Goal: Information Seeking & Learning: Learn about a topic

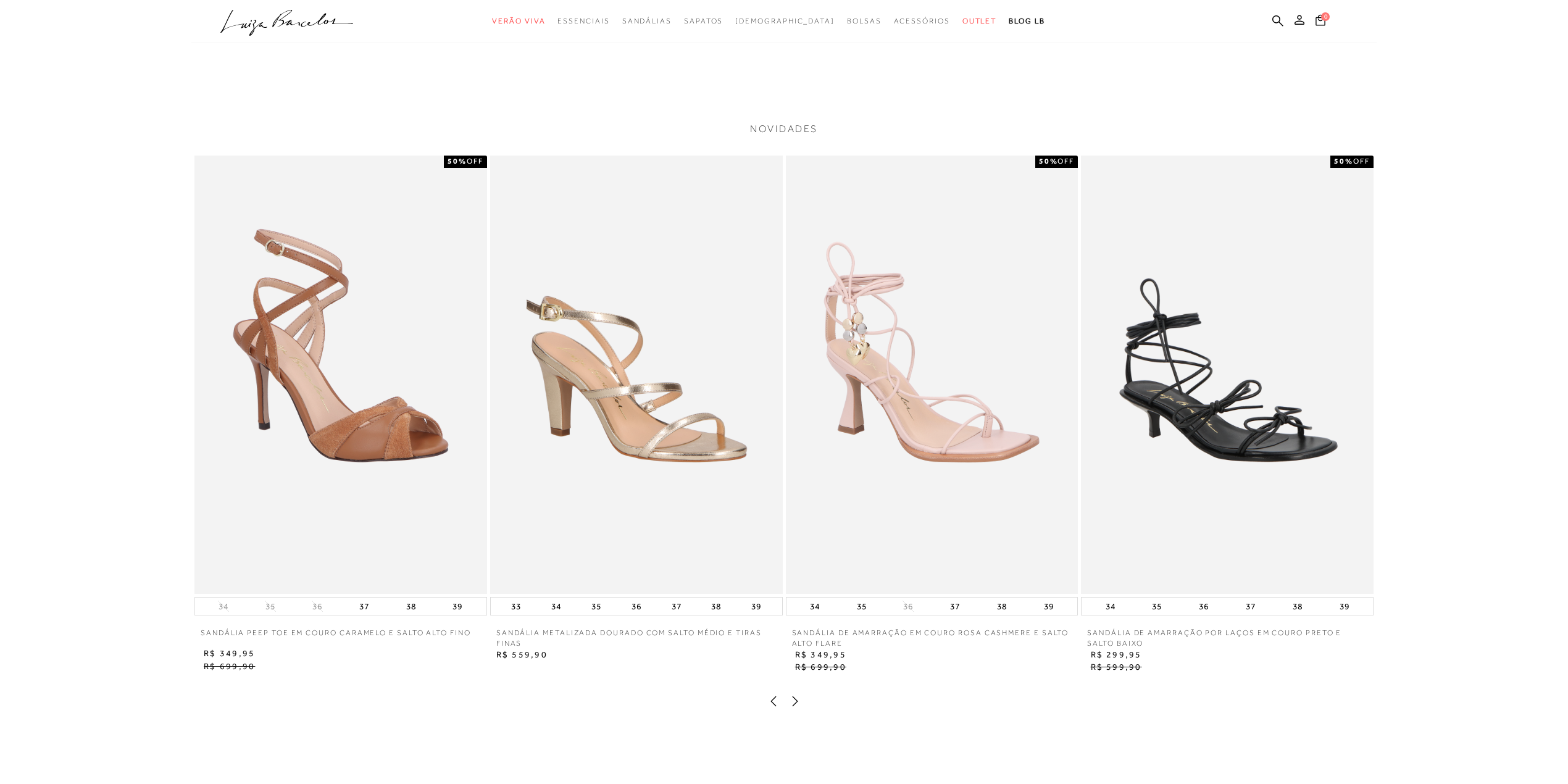
scroll to position [2141, 0]
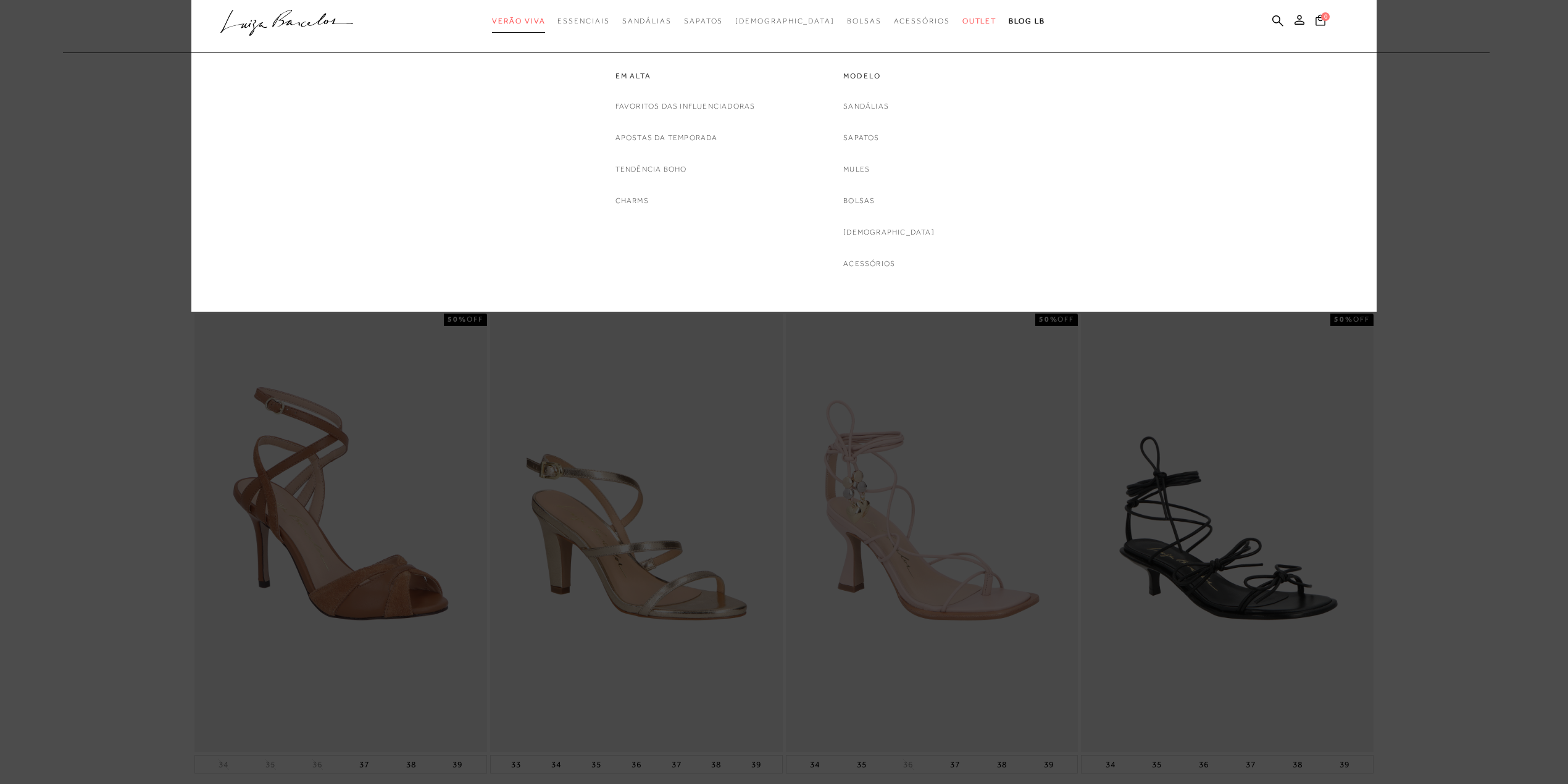
click at [545, 17] on span "Verão Viva" at bounding box center [519, 21] width 53 height 9
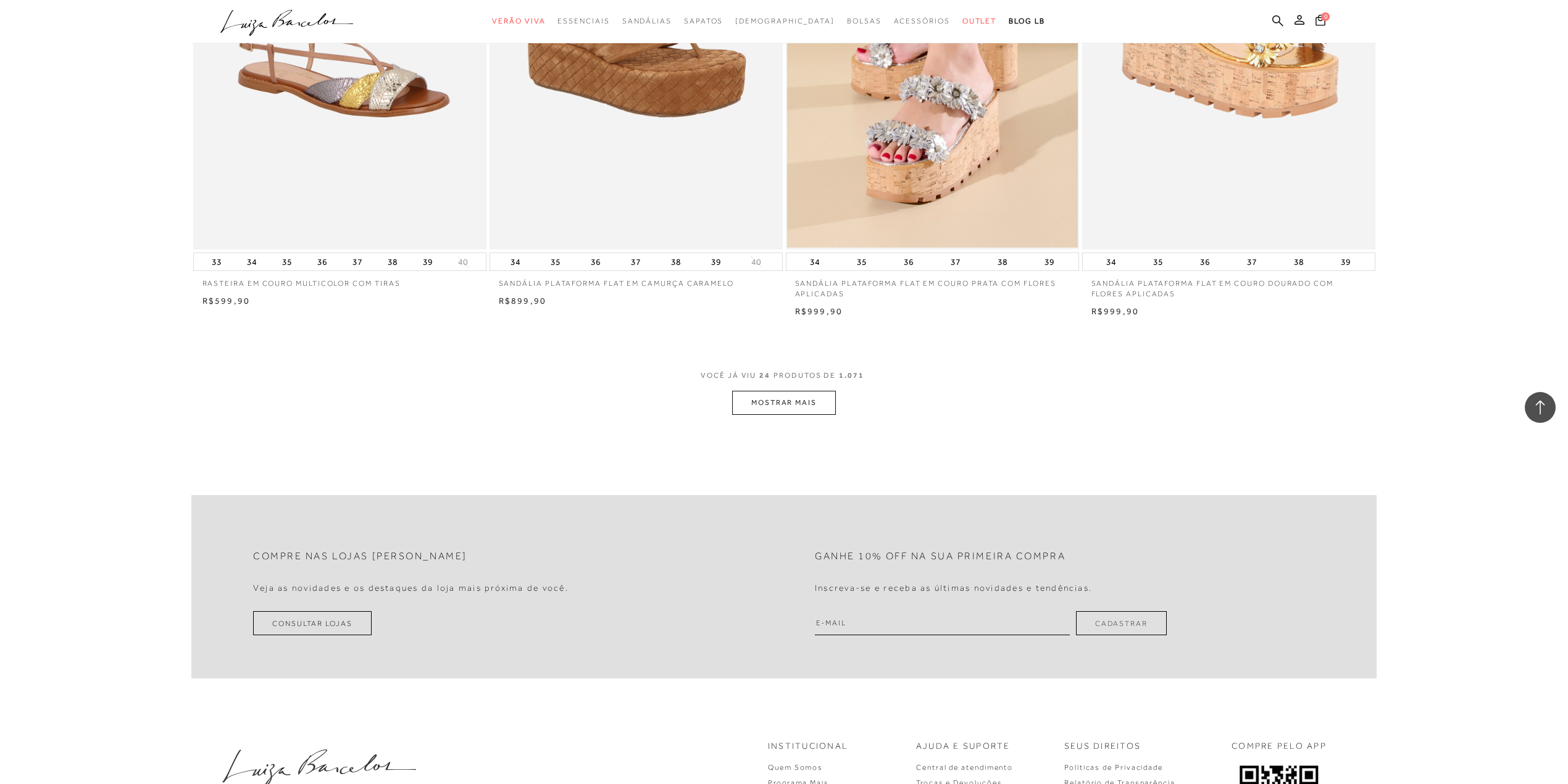
scroll to position [2882, 0]
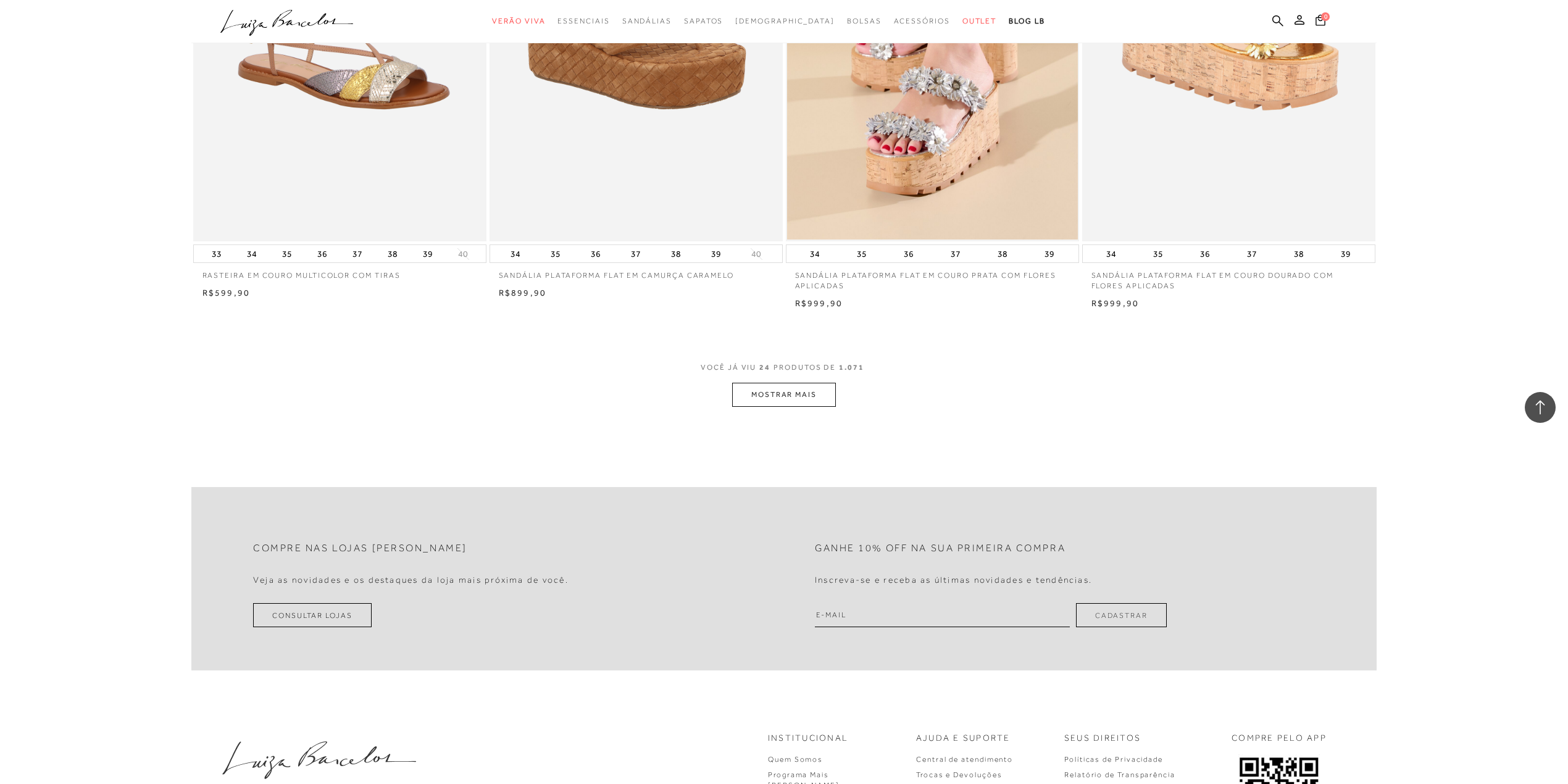
click at [739, 394] on button "MOSTRAR MAIS" at bounding box center [784, 395] width 104 height 24
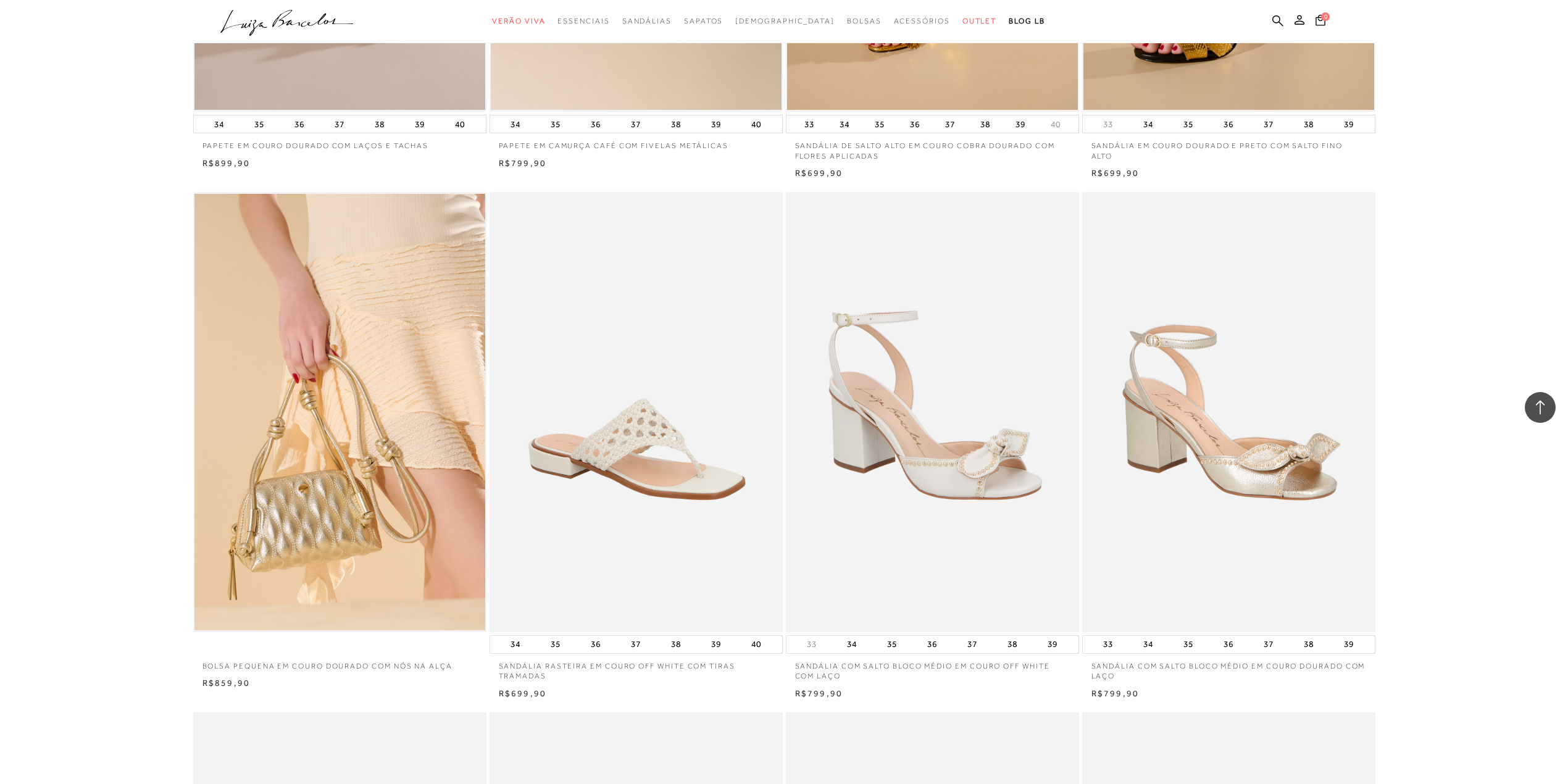
scroll to position [4446, 0]
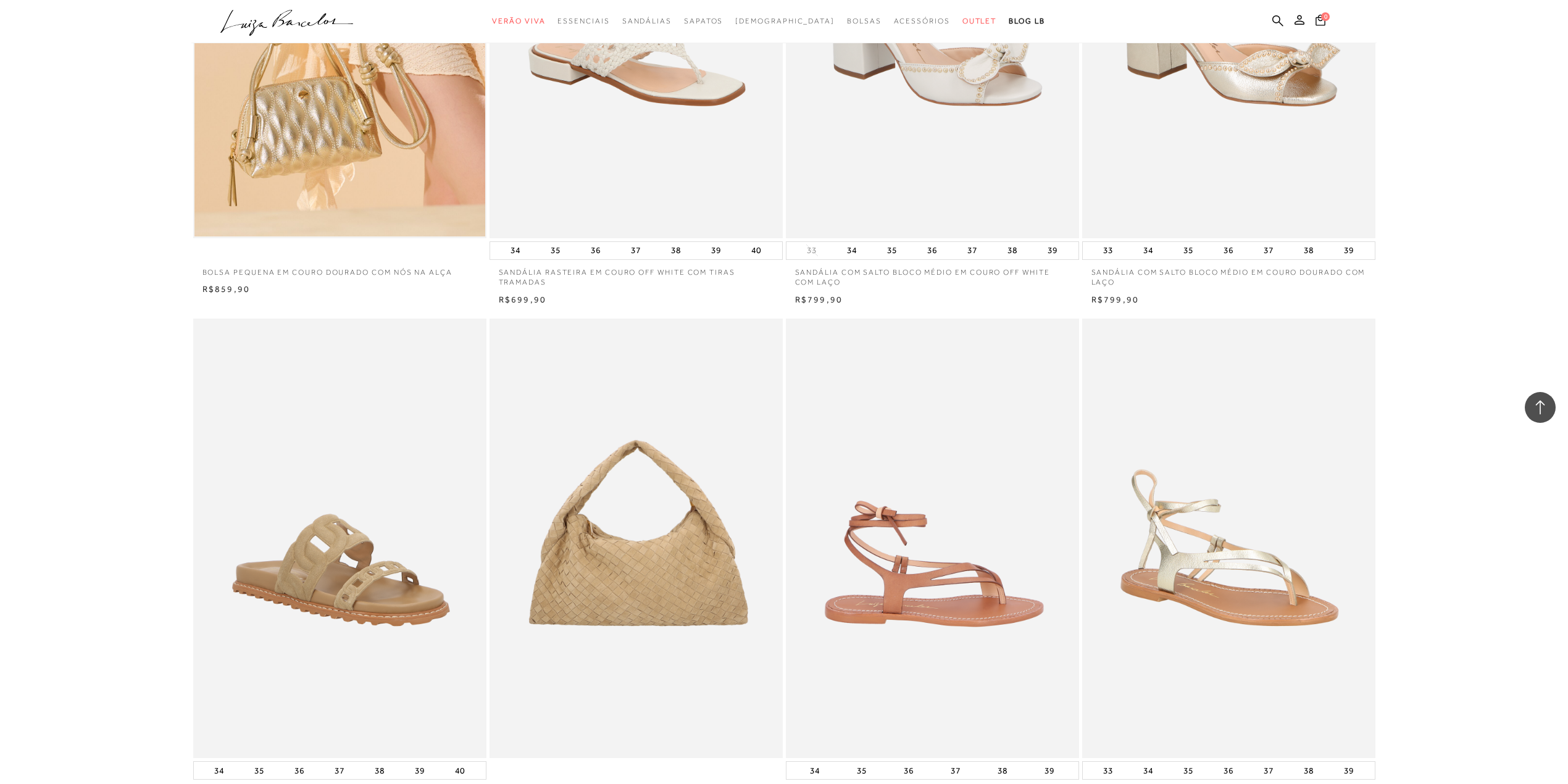
click at [814, 586] on img at bounding box center [933, 539] width 292 height 441
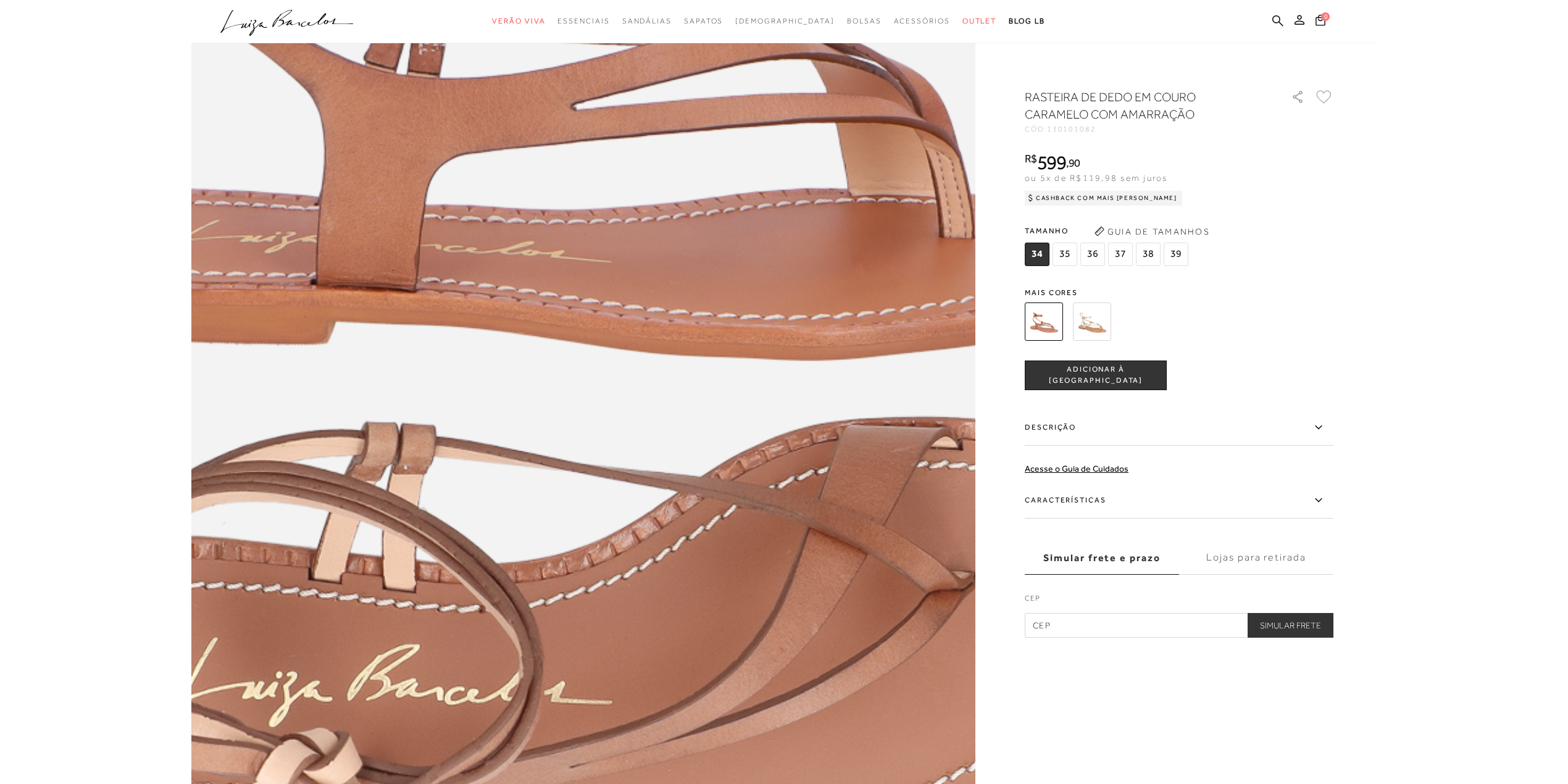
scroll to position [1317, 0]
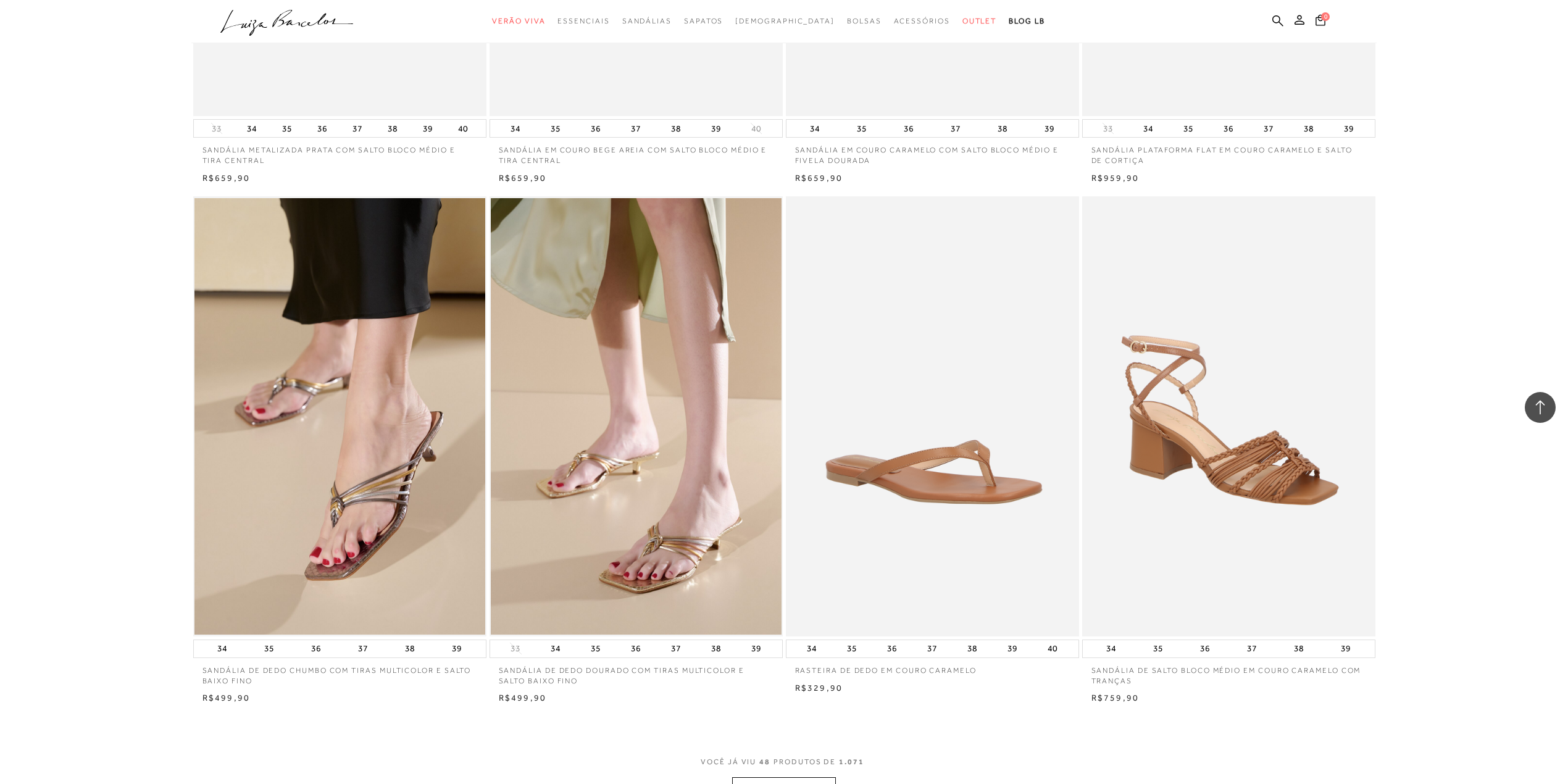
scroll to position [5929, 0]
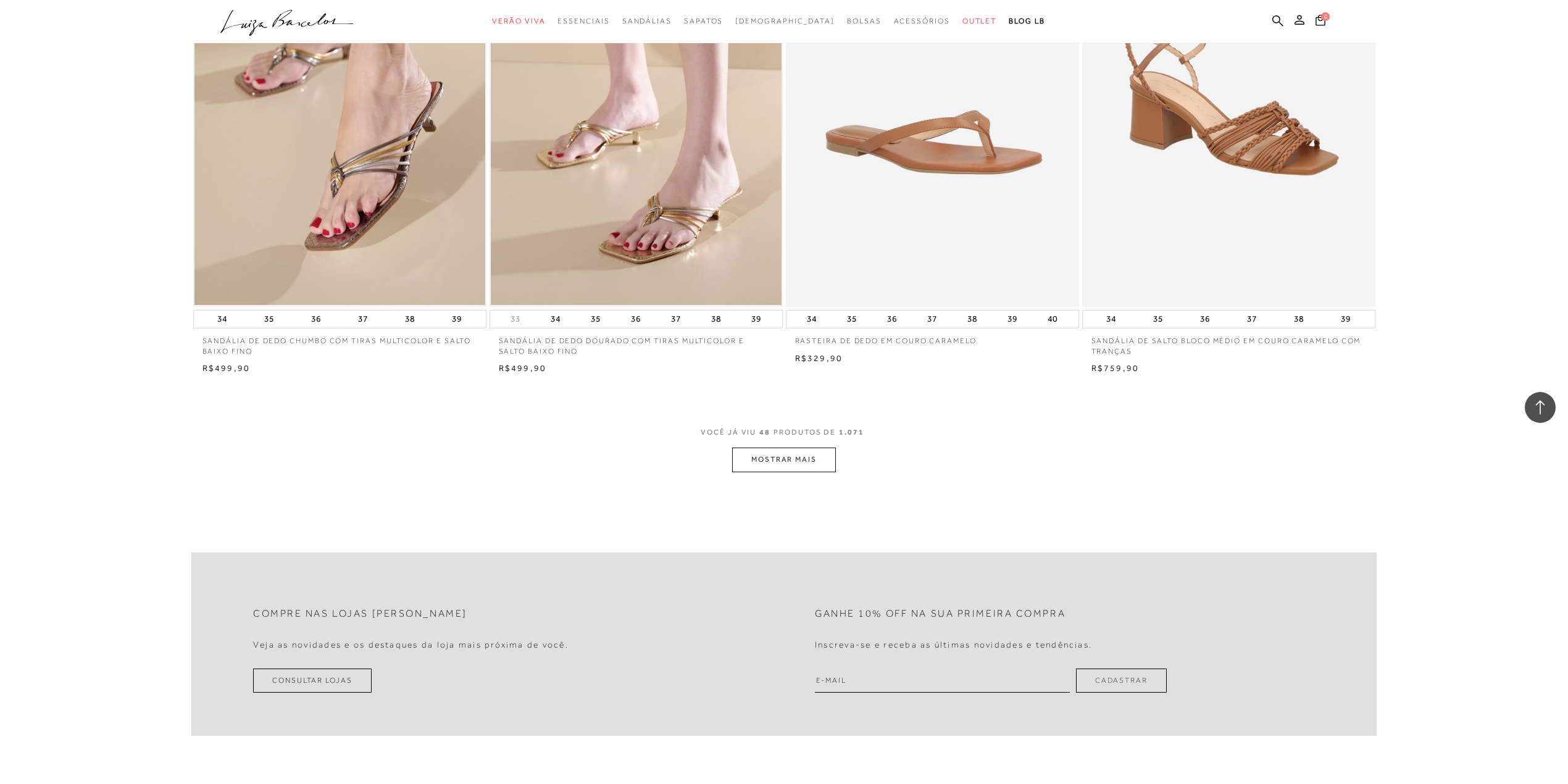
click at [776, 454] on button "MOSTRAR MAIS" at bounding box center [784, 460] width 104 height 24
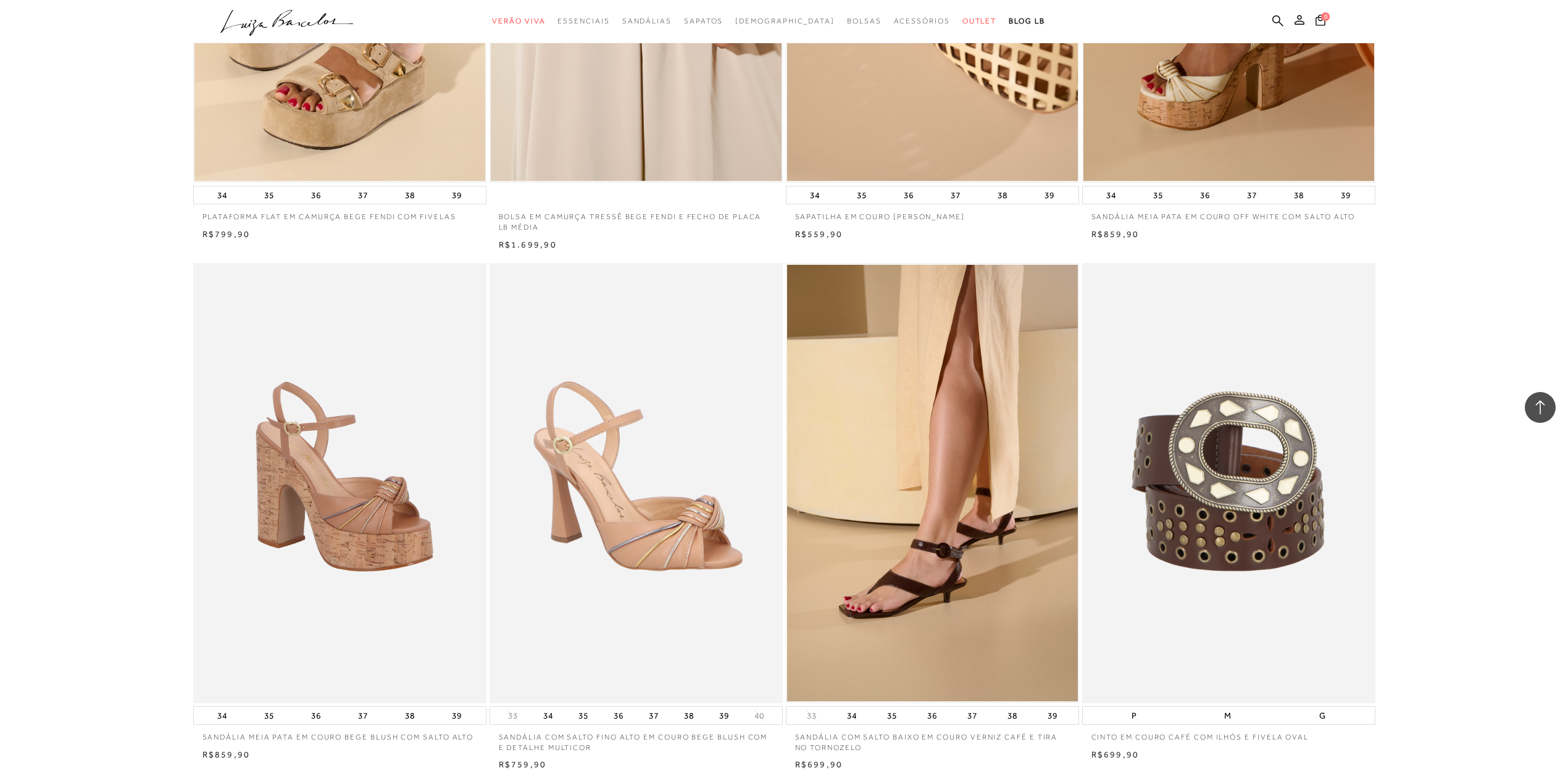
scroll to position [8893, 0]
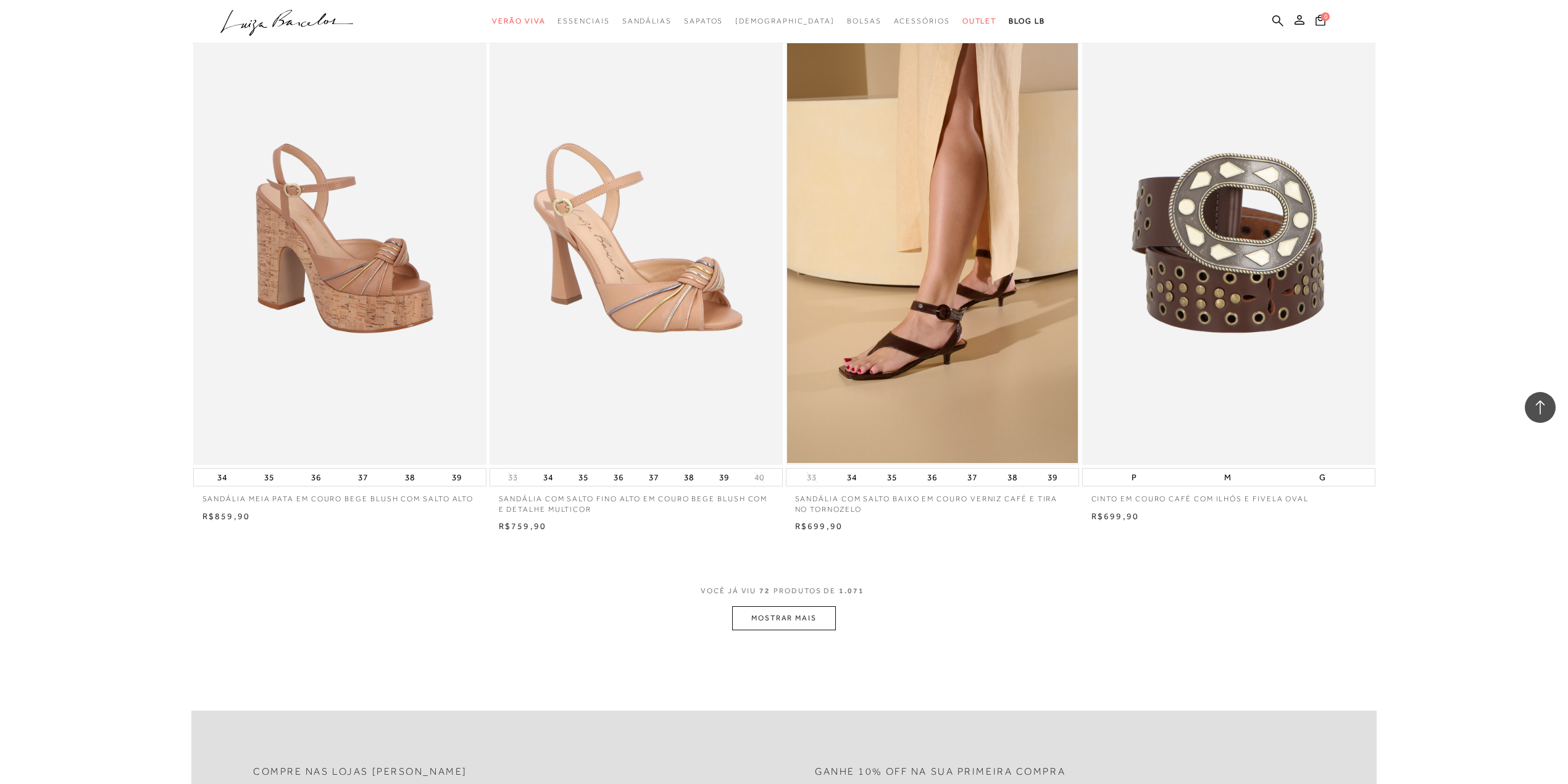
click at [804, 611] on button "MOSTRAR MAIS" at bounding box center [784, 619] width 104 height 24
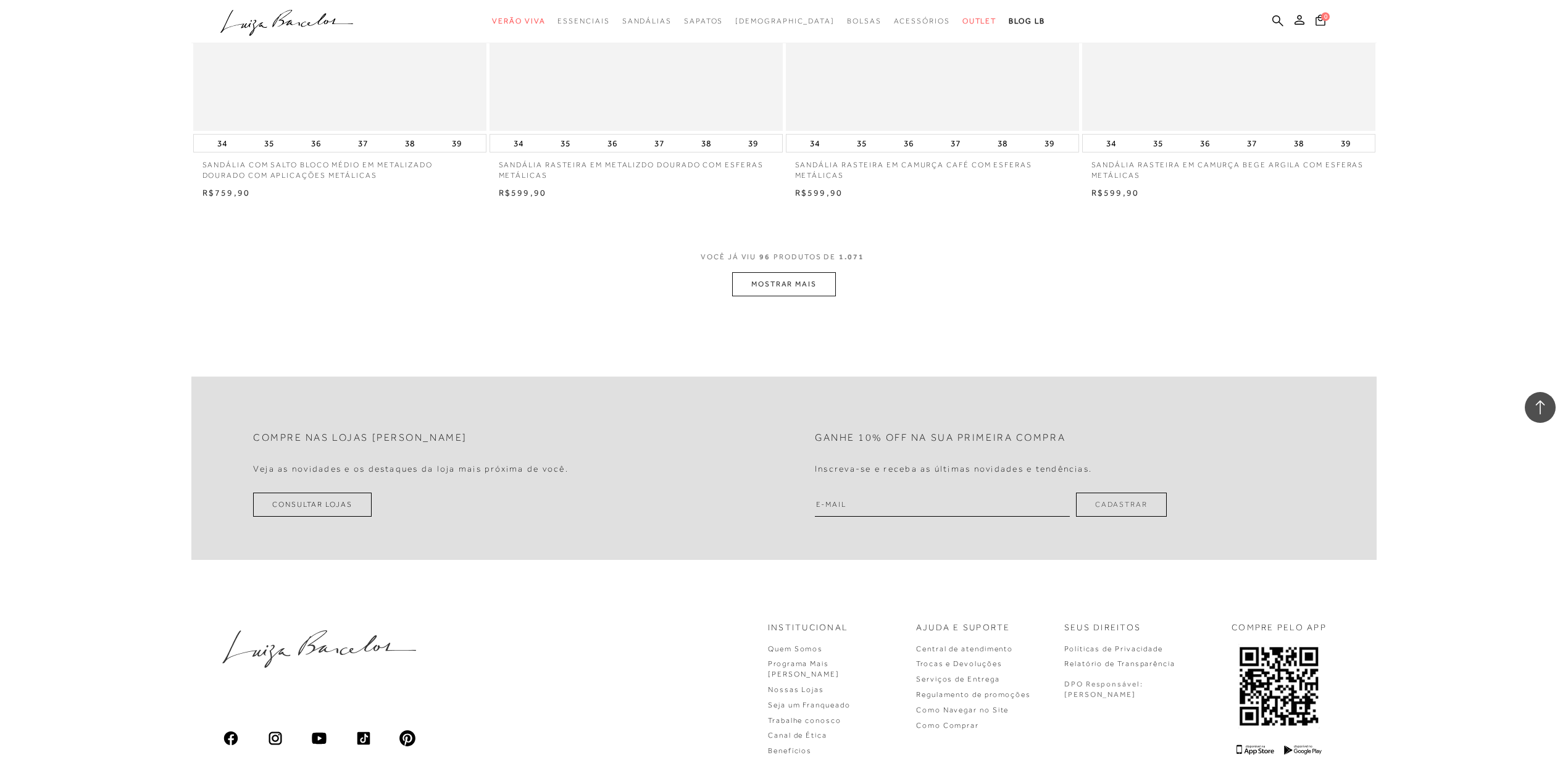
scroll to position [12351, 0]
click at [771, 285] on button "MOSTRAR MAIS" at bounding box center [784, 283] width 104 height 24
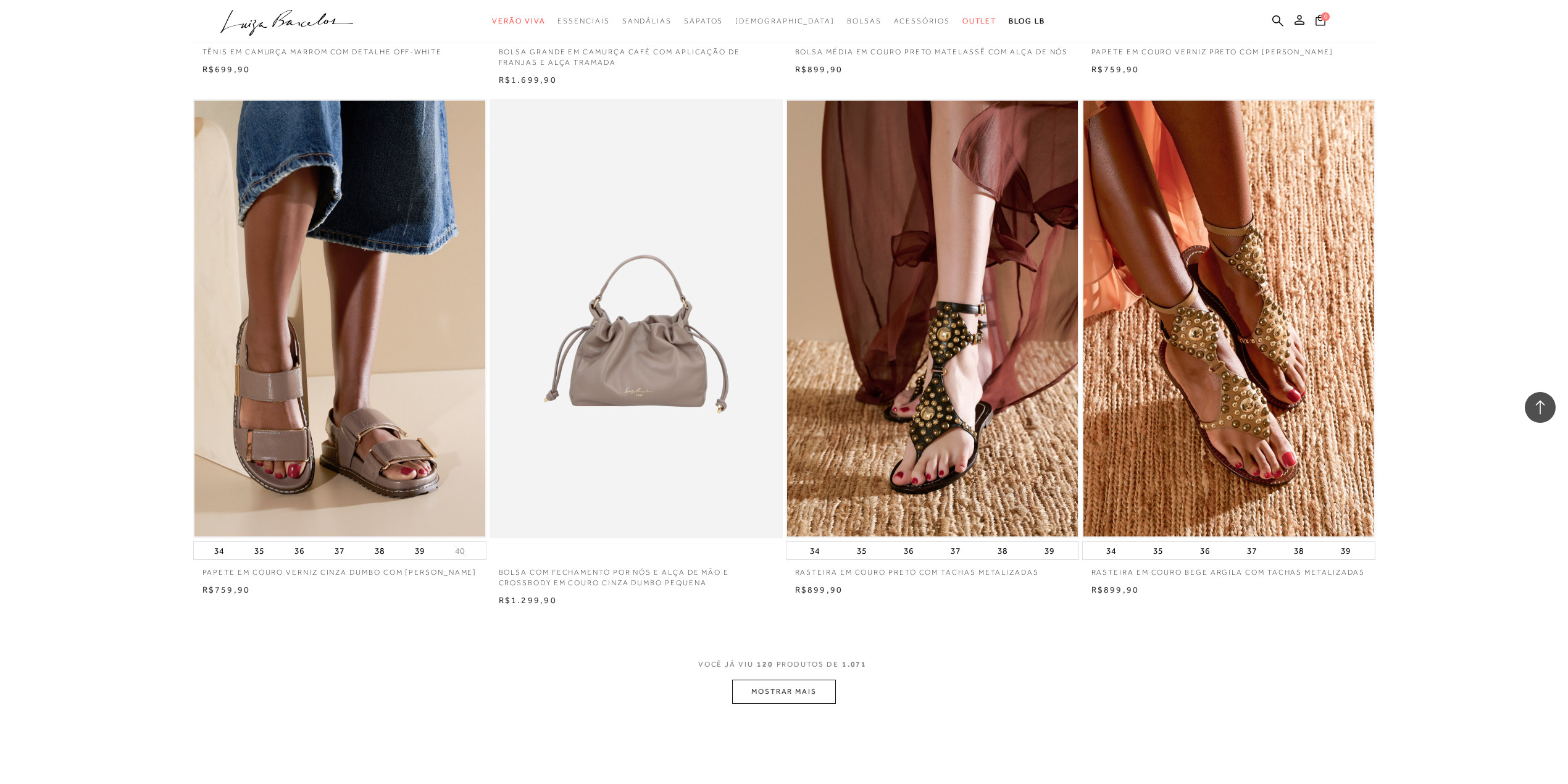
scroll to position [15233, 0]
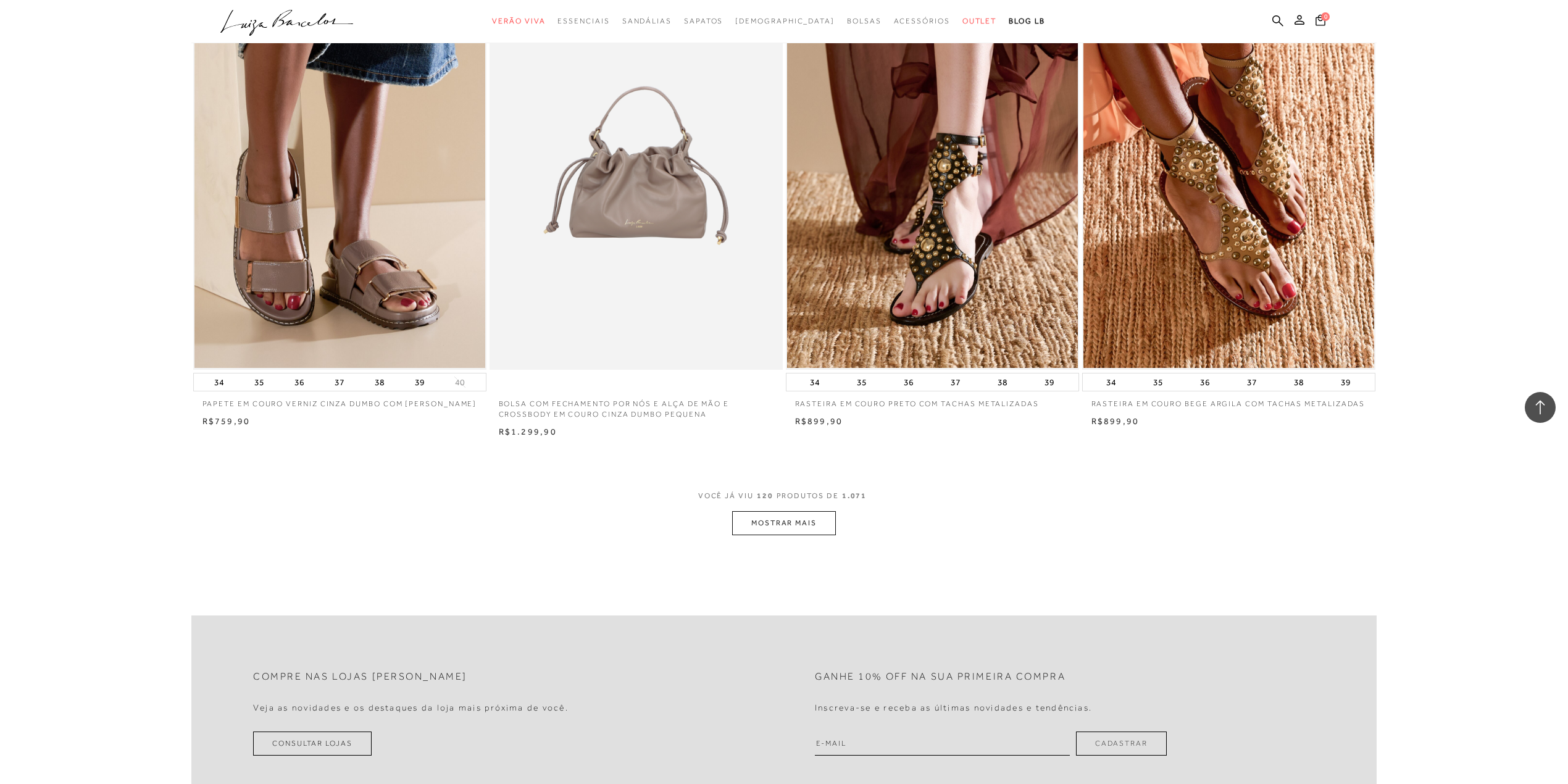
click at [818, 522] on button "MOSTRAR MAIS" at bounding box center [784, 523] width 104 height 24
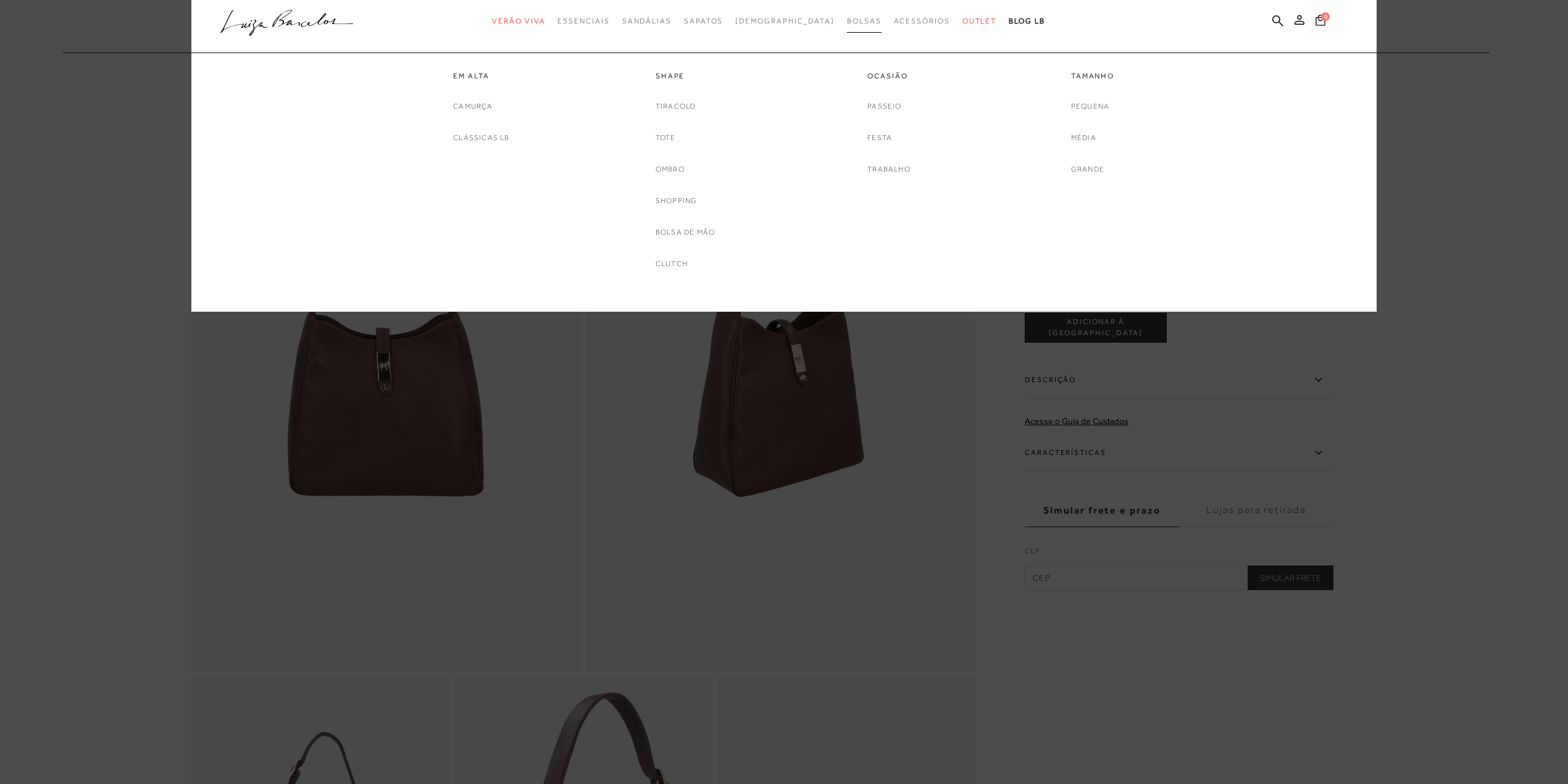
click at [847, 21] on span "Bolsas" at bounding box center [864, 21] width 35 height 9
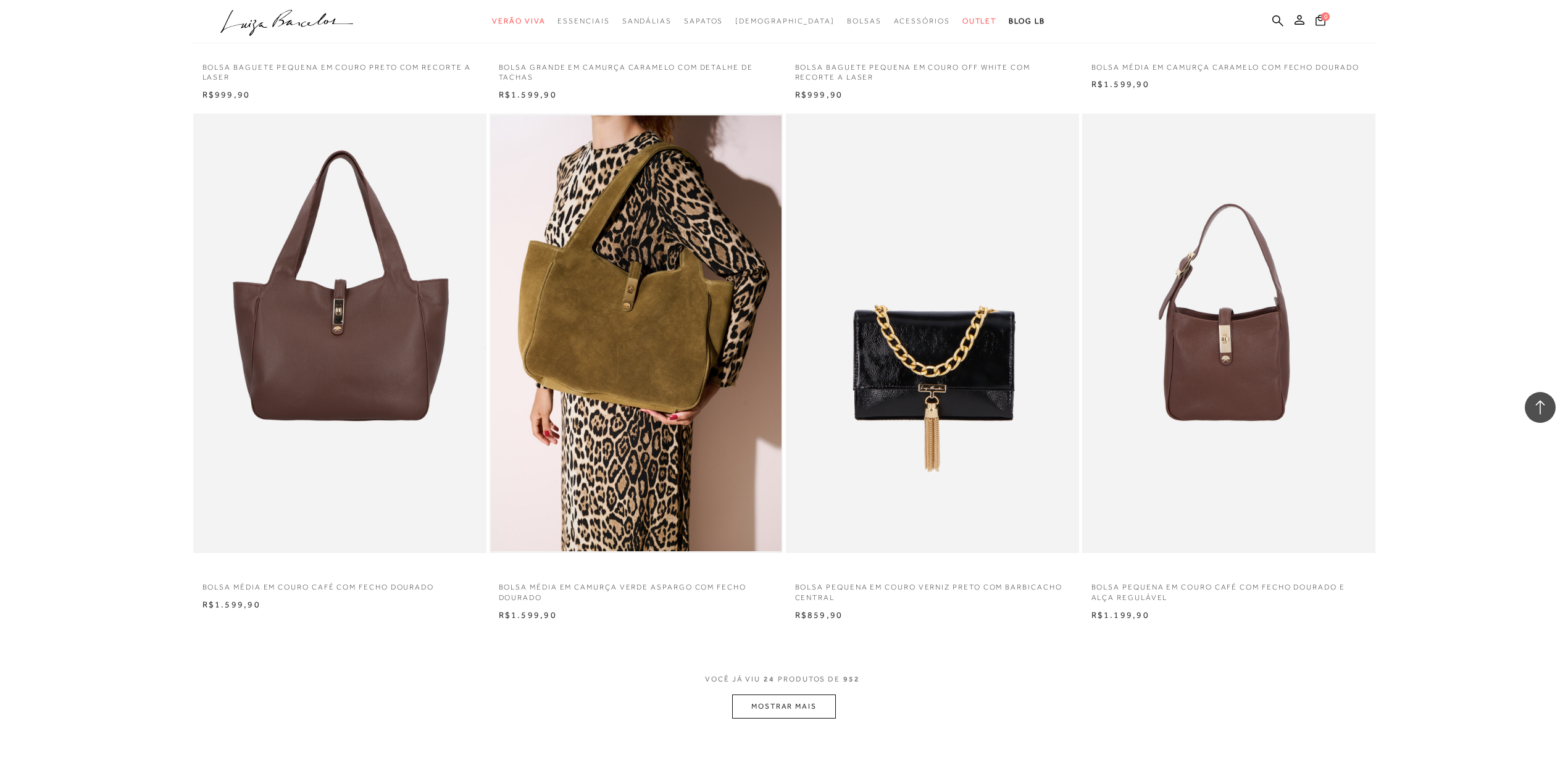
scroll to position [2964, 0]
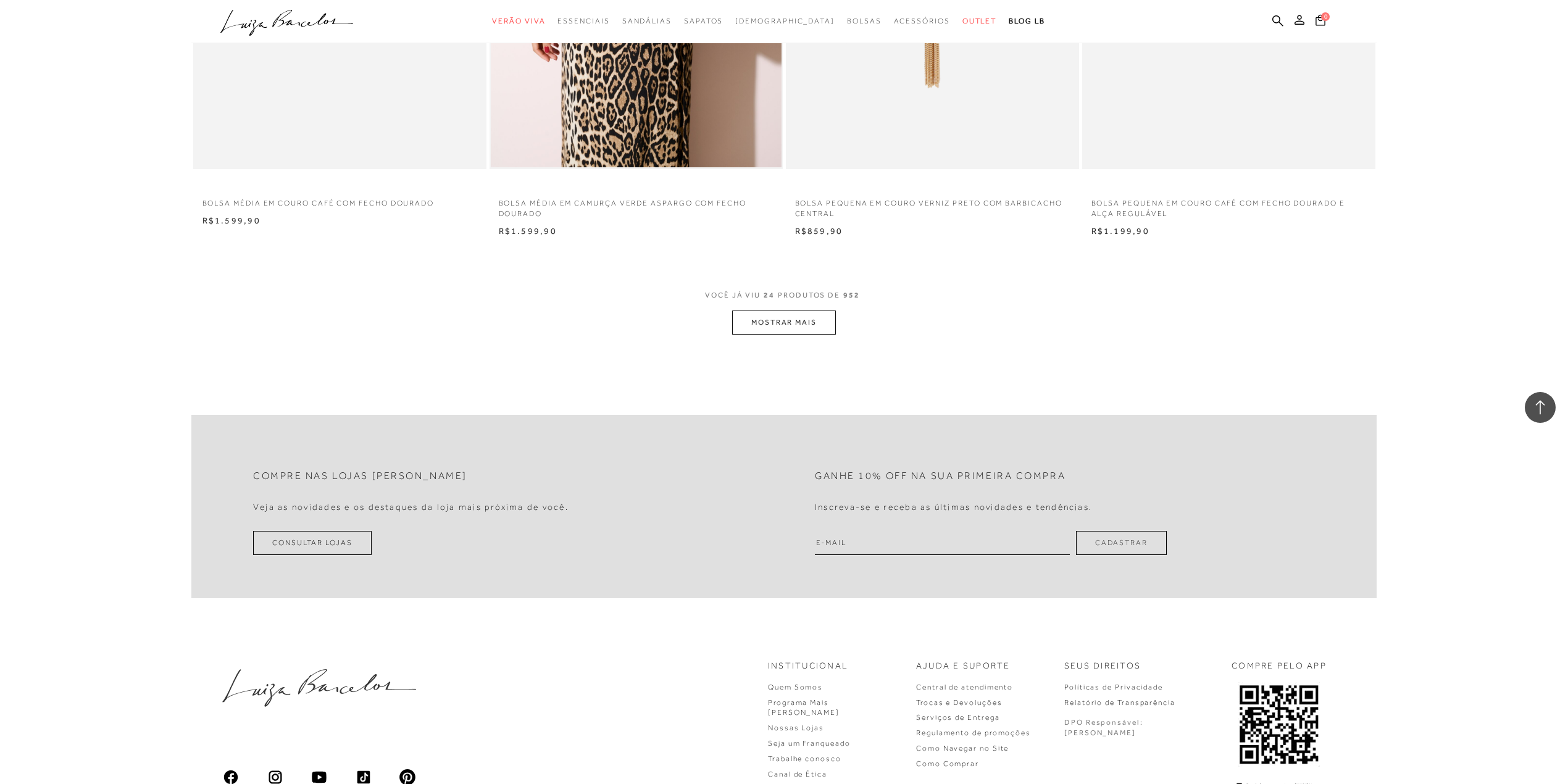
click at [809, 326] on button "MOSTRAR MAIS" at bounding box center [784, 323] width 104 height 24
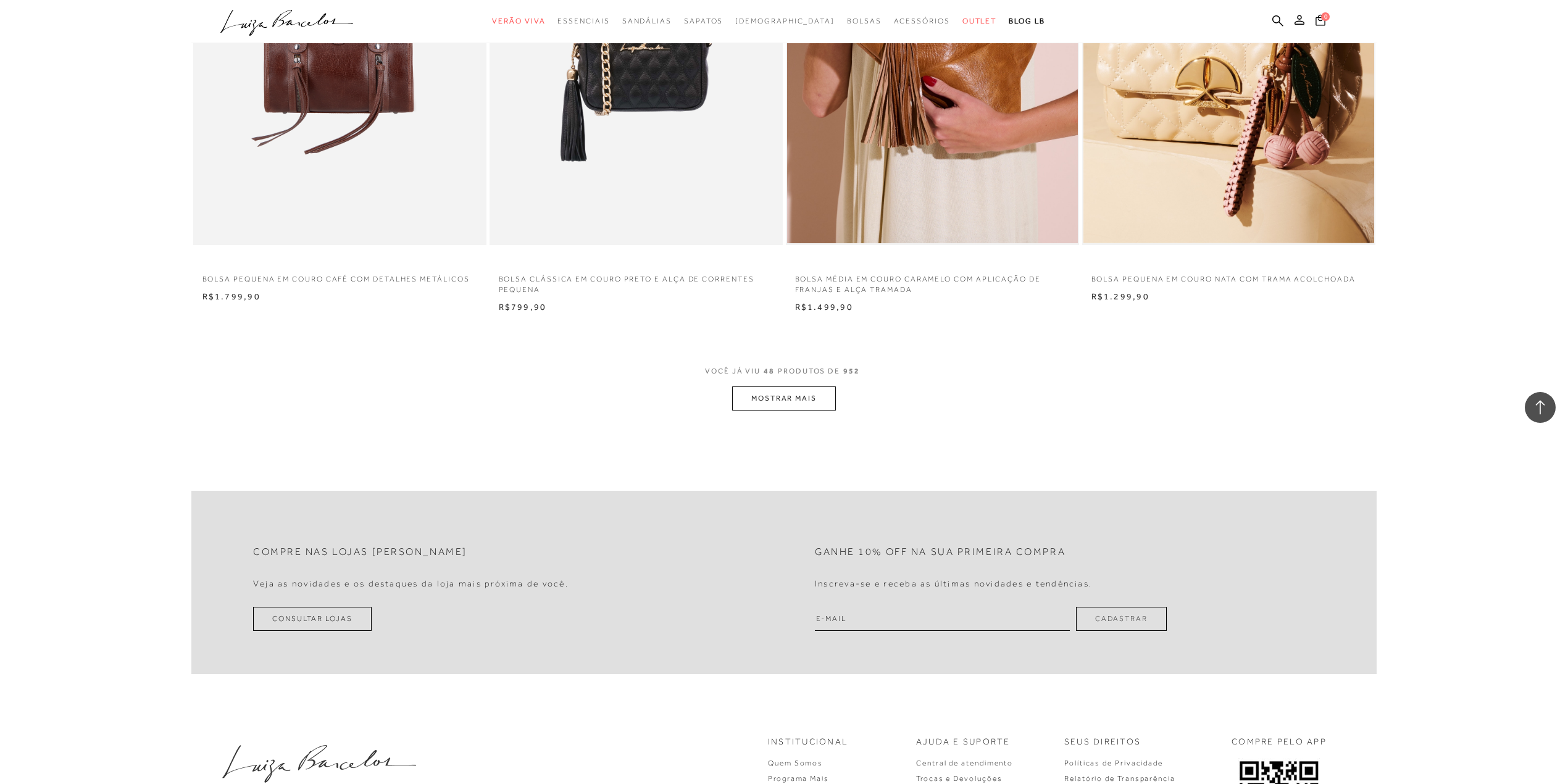
scroll to position [6176, 0]
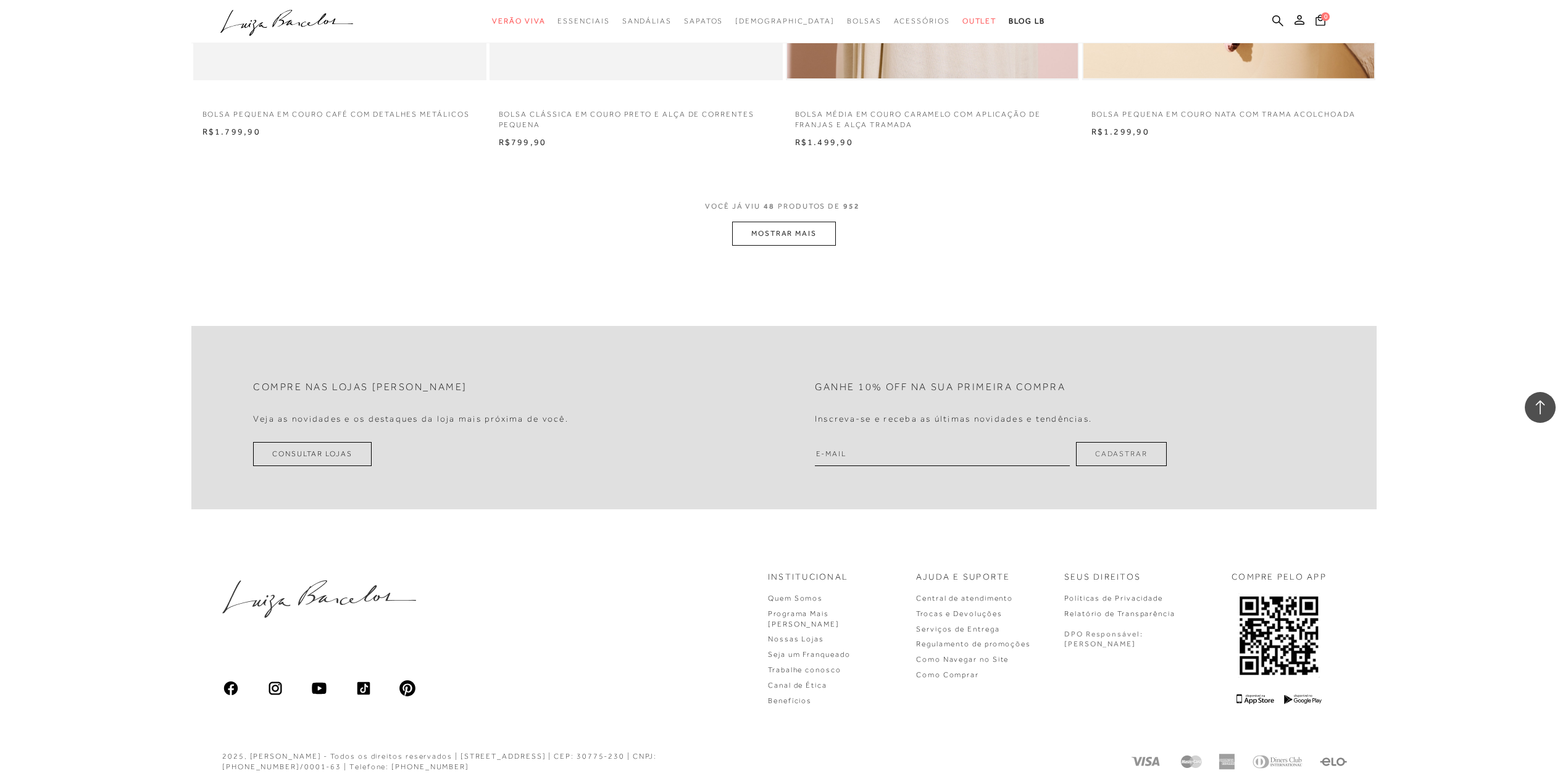
click at [786, 236] on button "MOSTRAR MAIS" at bounding box center [784, 234] width 104 height 24
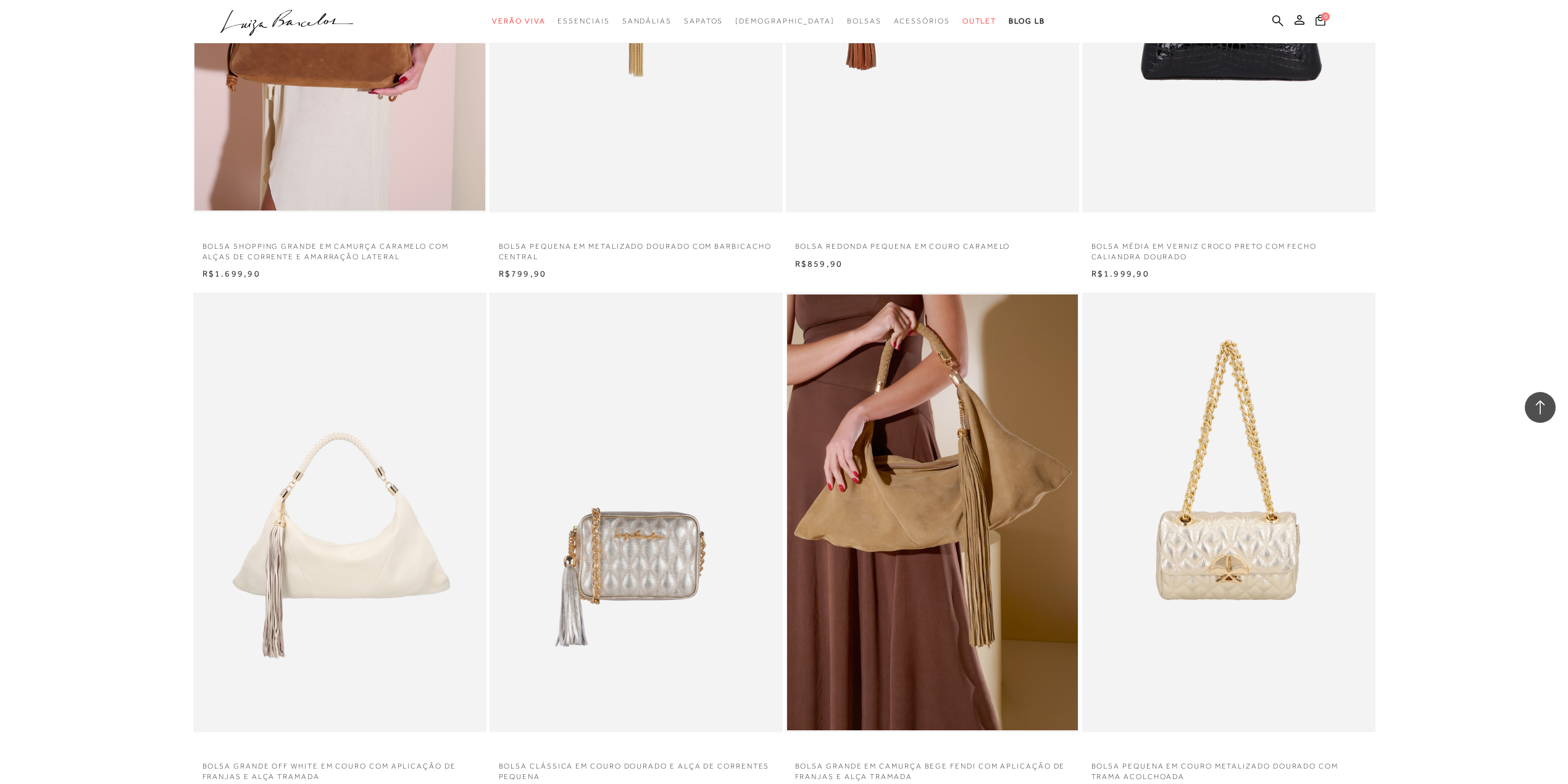
scroll to position [8975, 0]
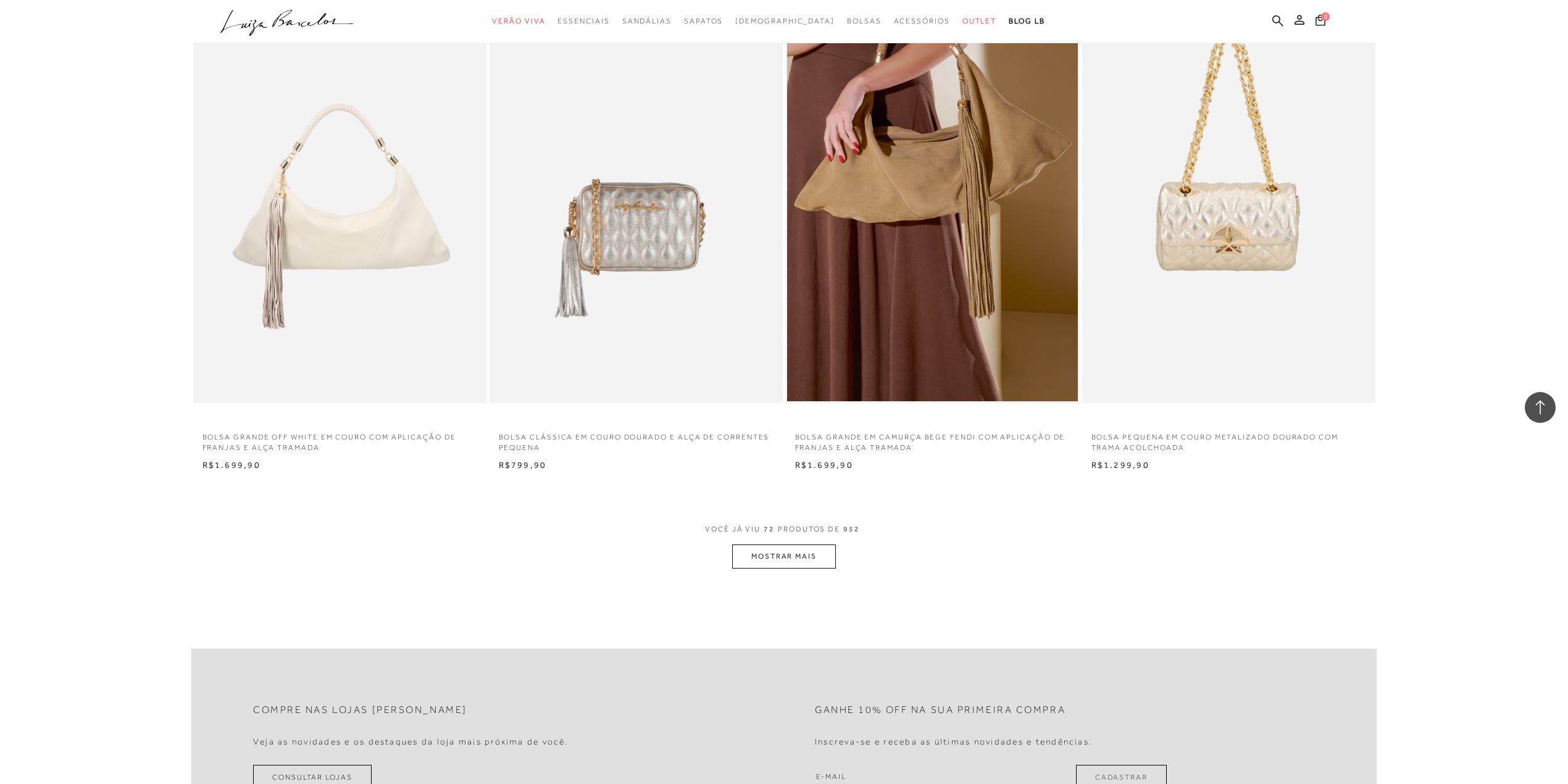
click at [797, 551] on button "MOSTRAR MAIS" at bounding box center [784, 557] width 104 height 24
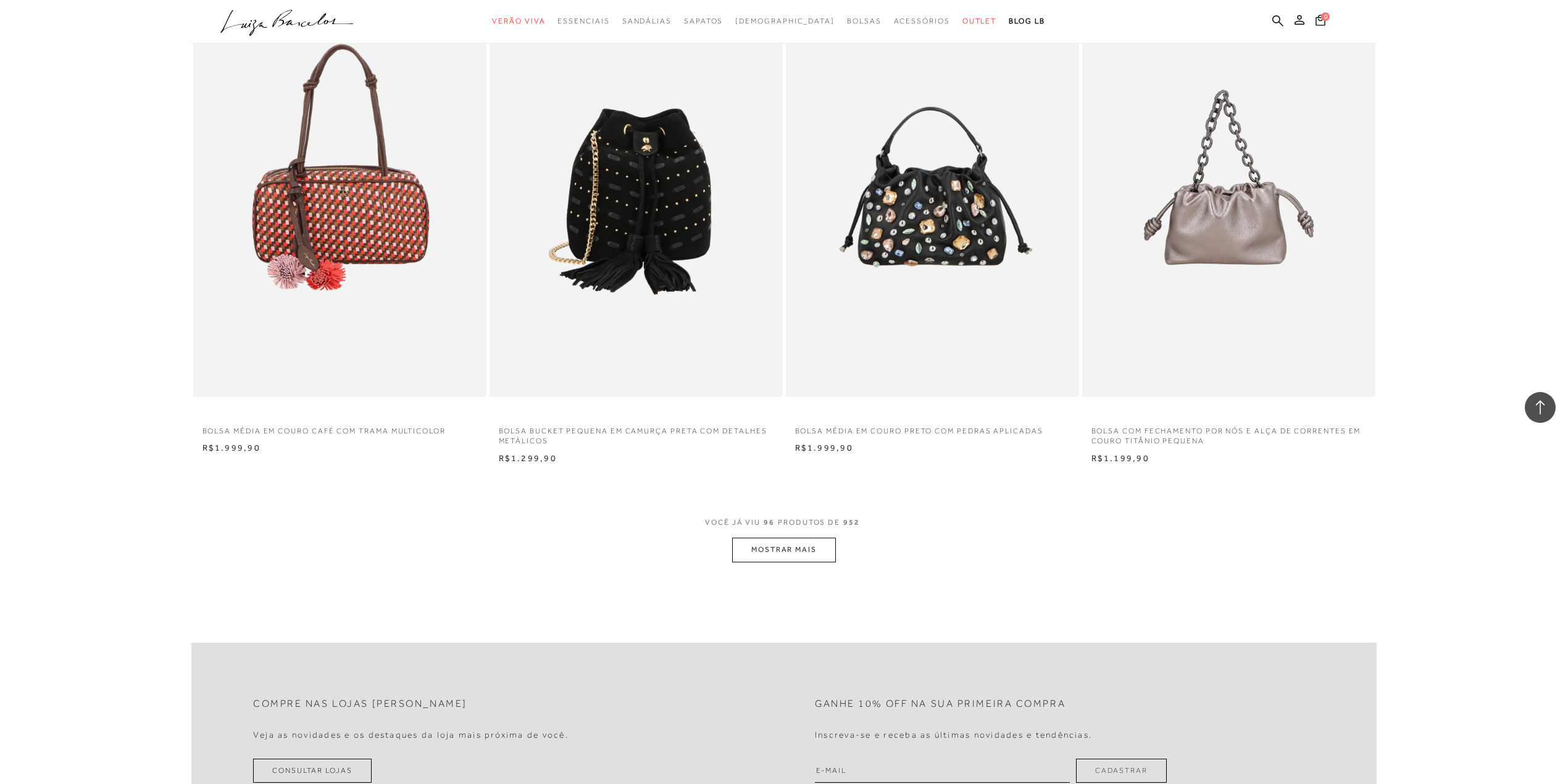
scroll to position [12269, 0]
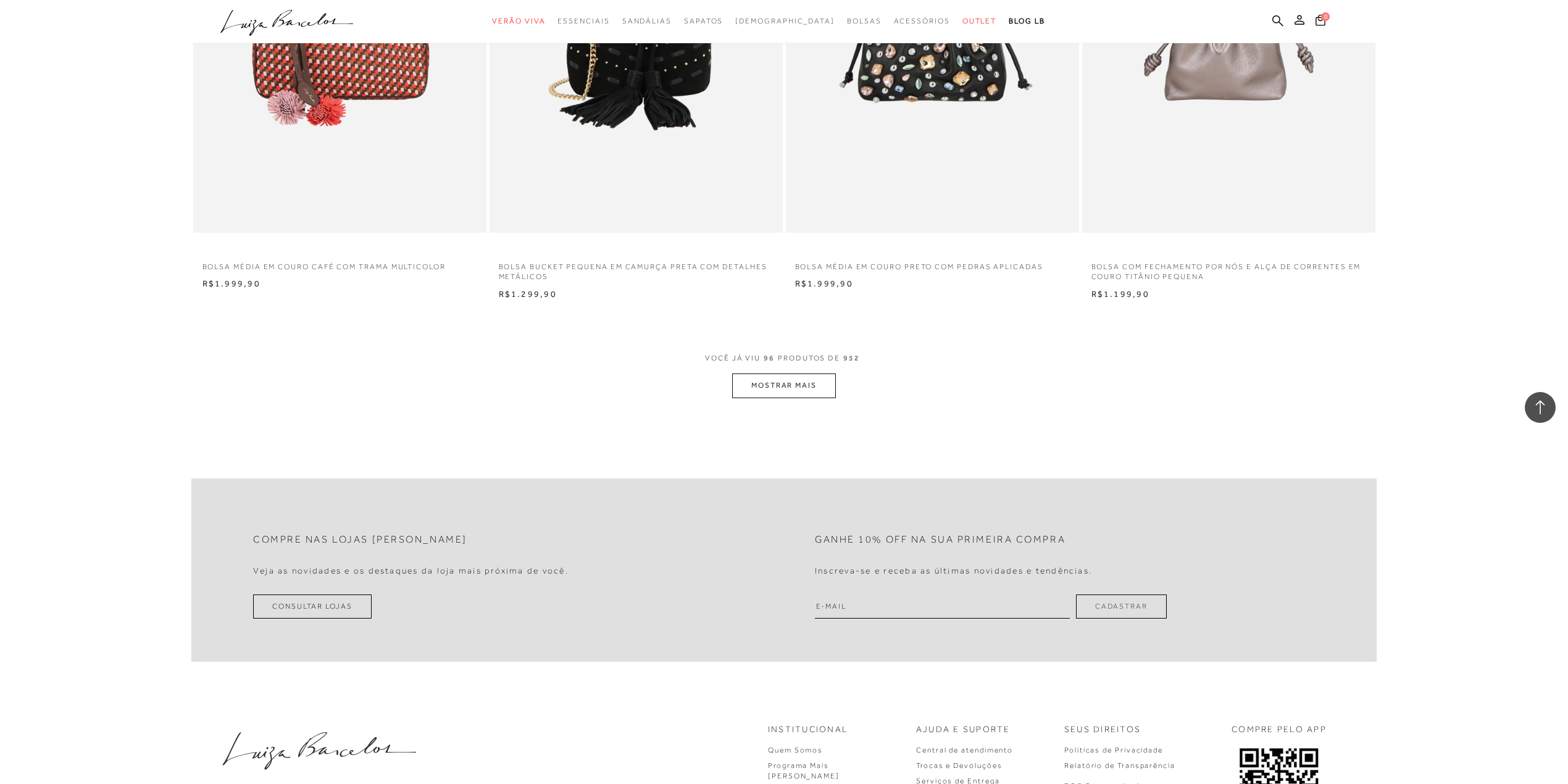
click at [755, 384] on button "MOSTRAR MAIS" at bounding box center [784, 386] width 104 height 24
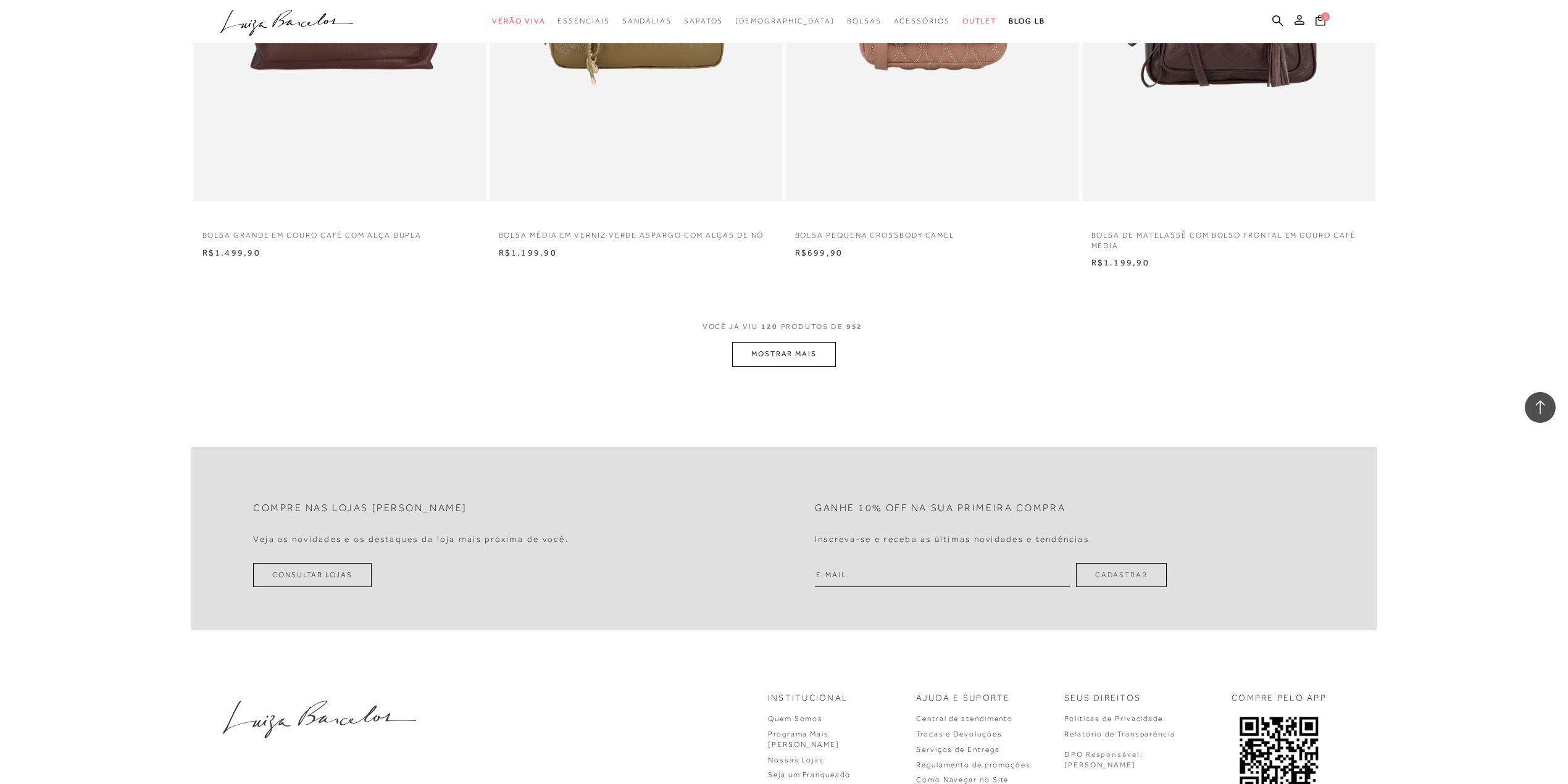
scroll to position [15544, 0]
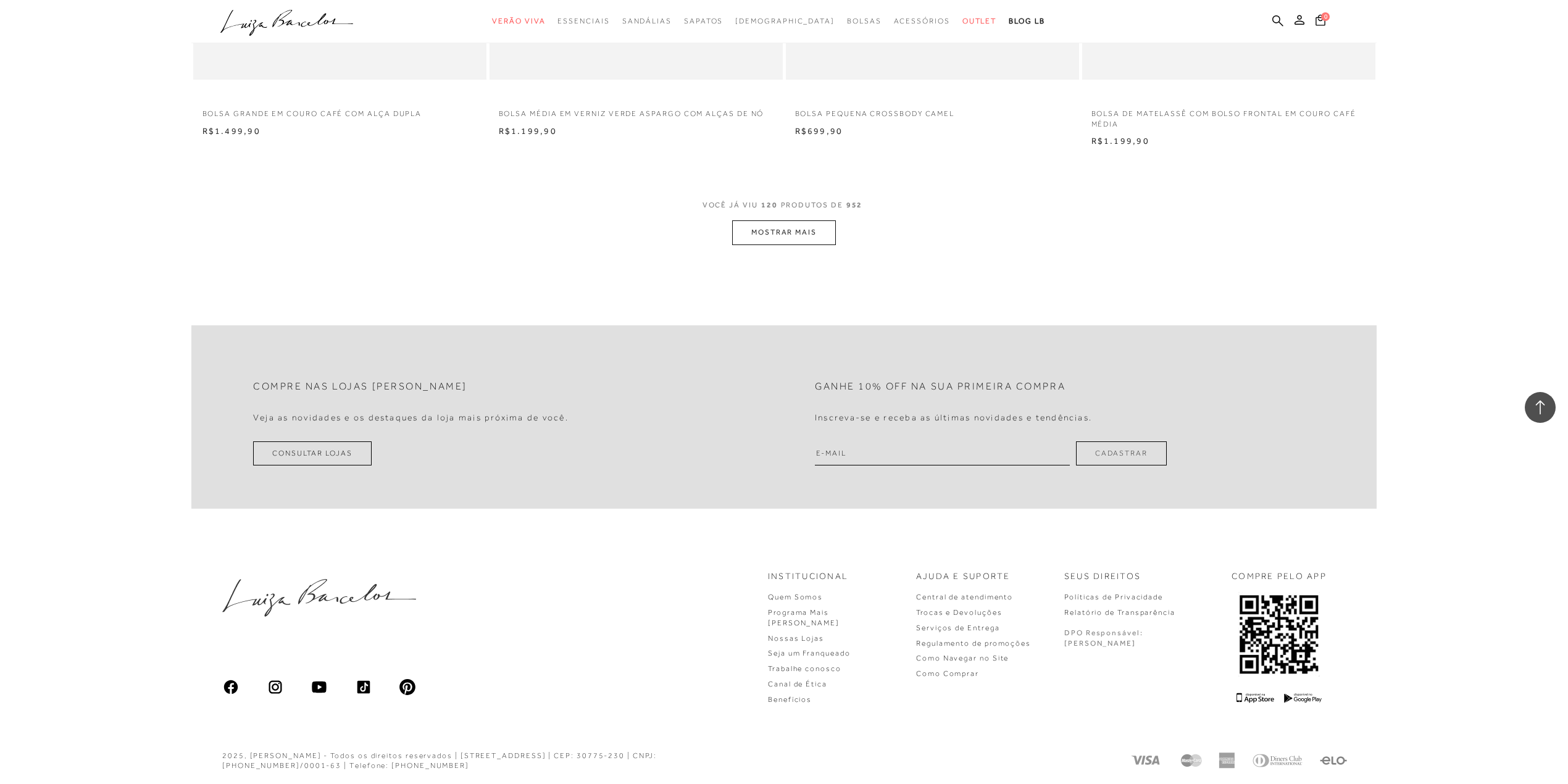
click at [809, 240] on button "MOSTRAR MAIS" at bounding box center [784, 232] width 104 height 24
